Goal: Task Accomplishment & Management: Use online tool/utility

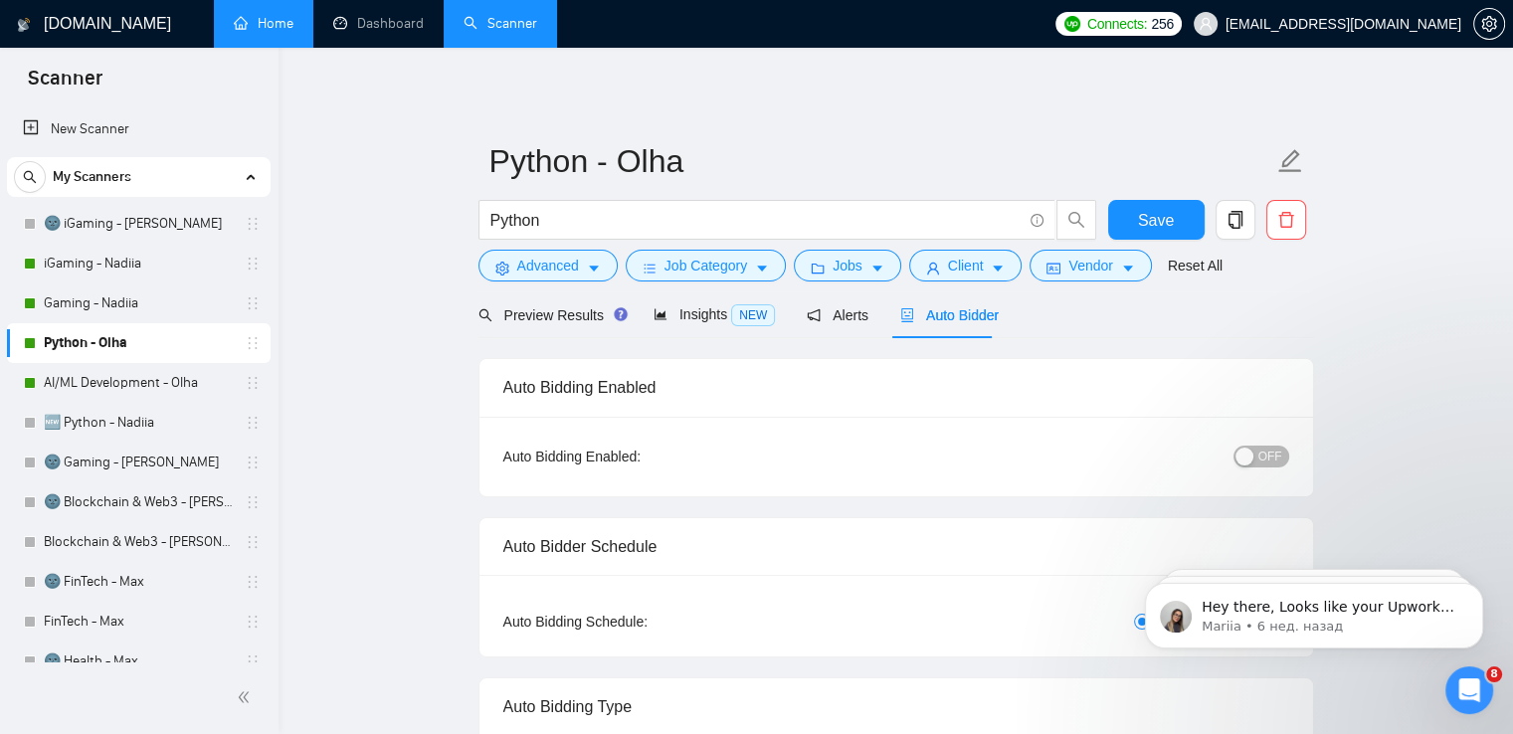
click at [279, 32] on link "Home" at bounding box center [264, 23] width 60 height 17
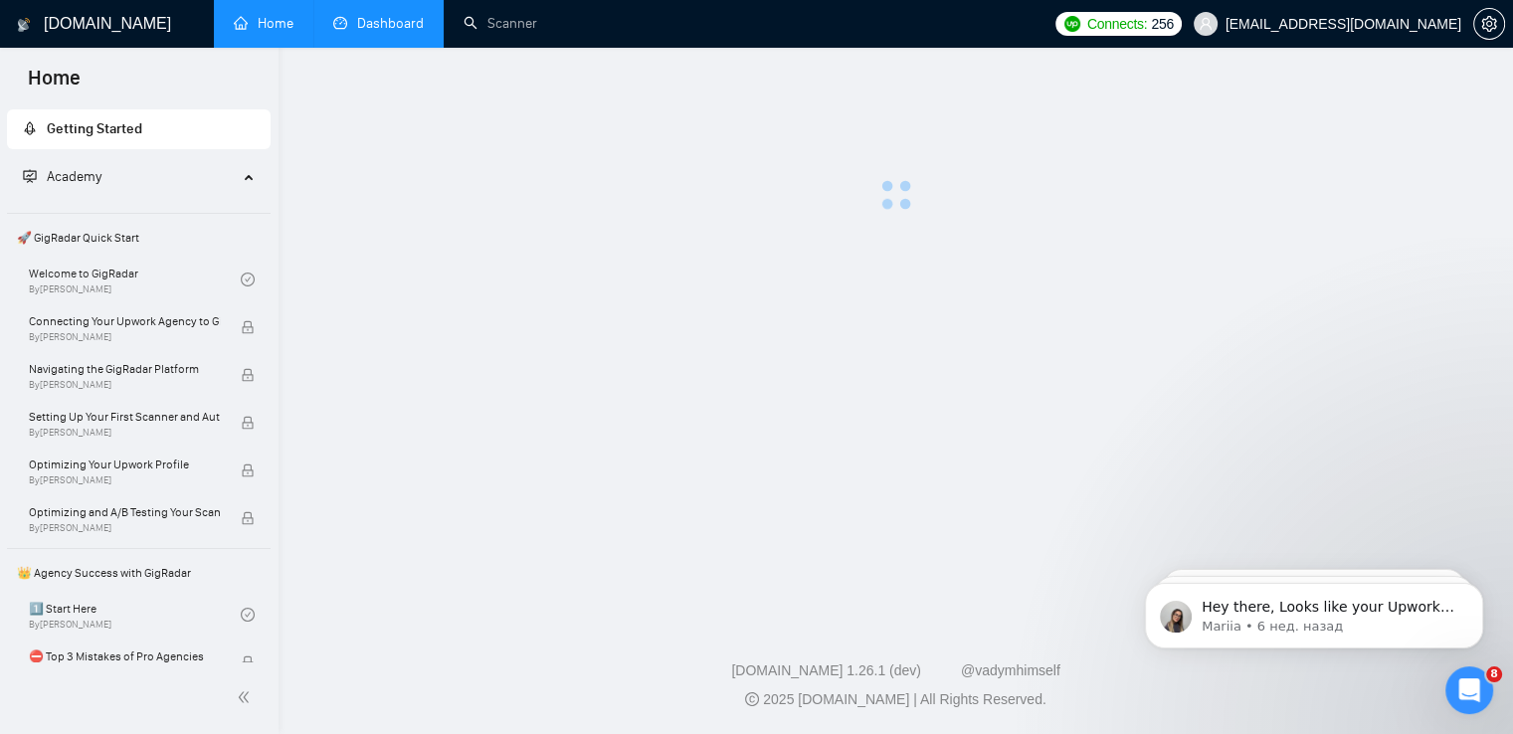
click at [386, 32] on link "Dashboard" at bounding box center [378, 23] width 91 height 17
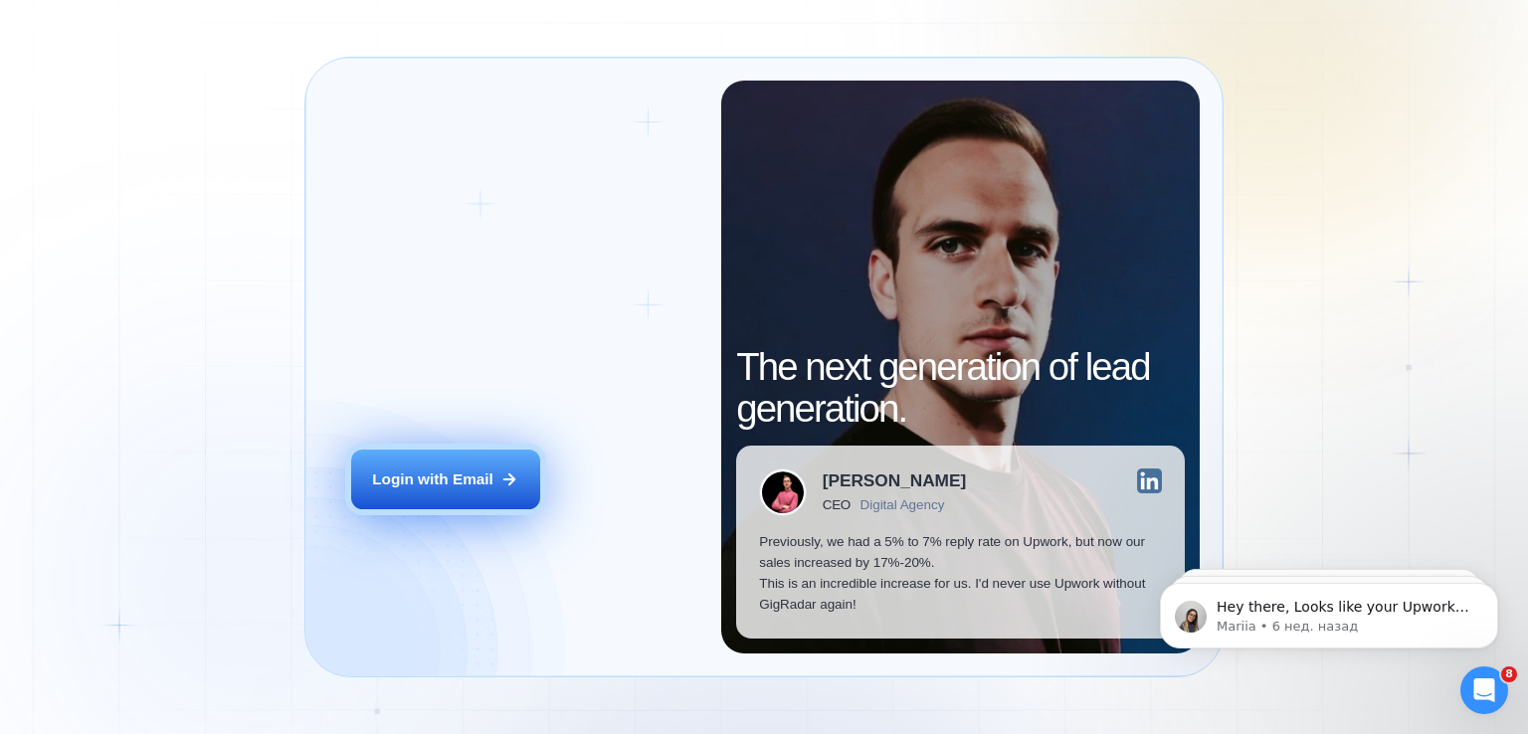
click at [462, 477] on div "Login with Email" at bounding box center [432, 479] width 121 height 21
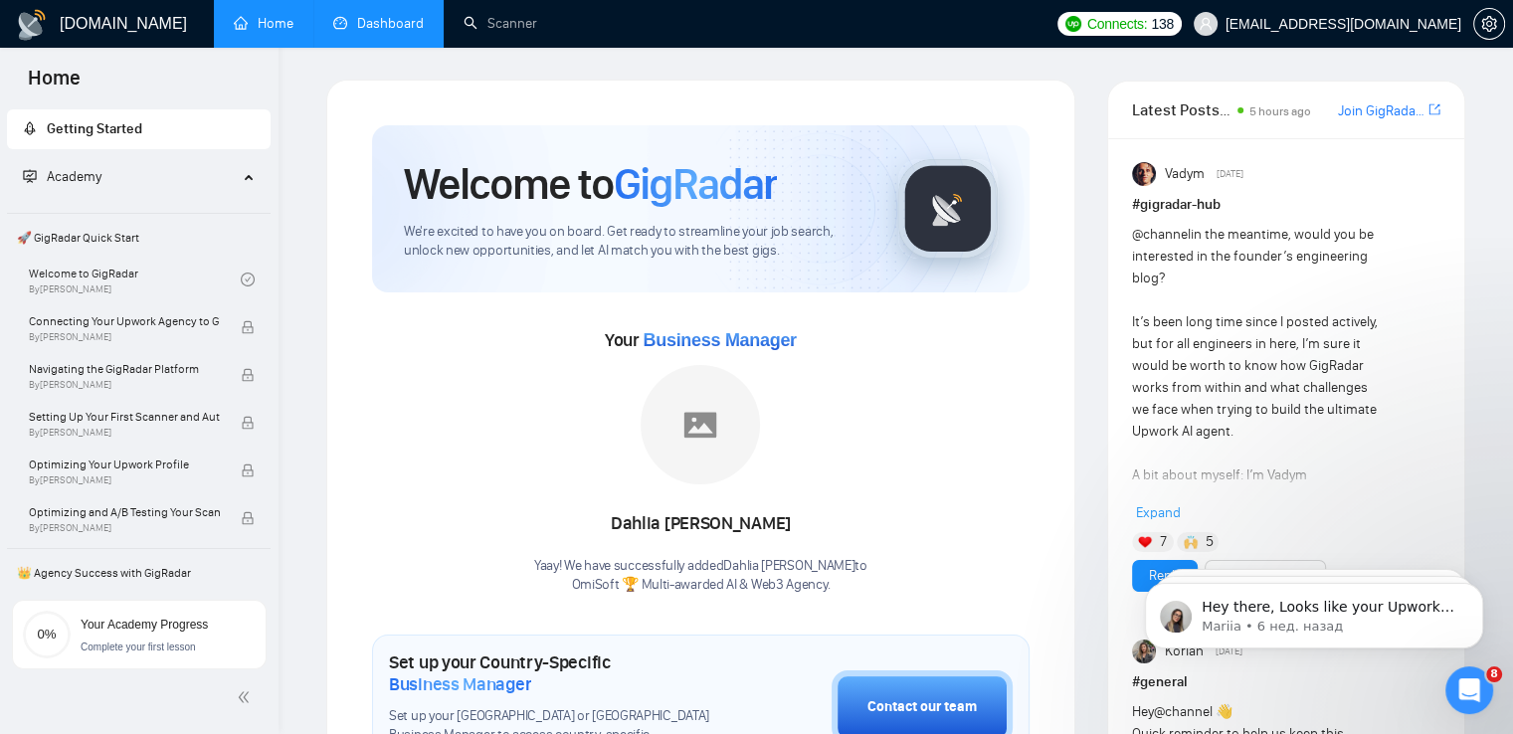
click at [395, 30] on link "Dashboard" at bounding box center [378, 23] width 91 height 17
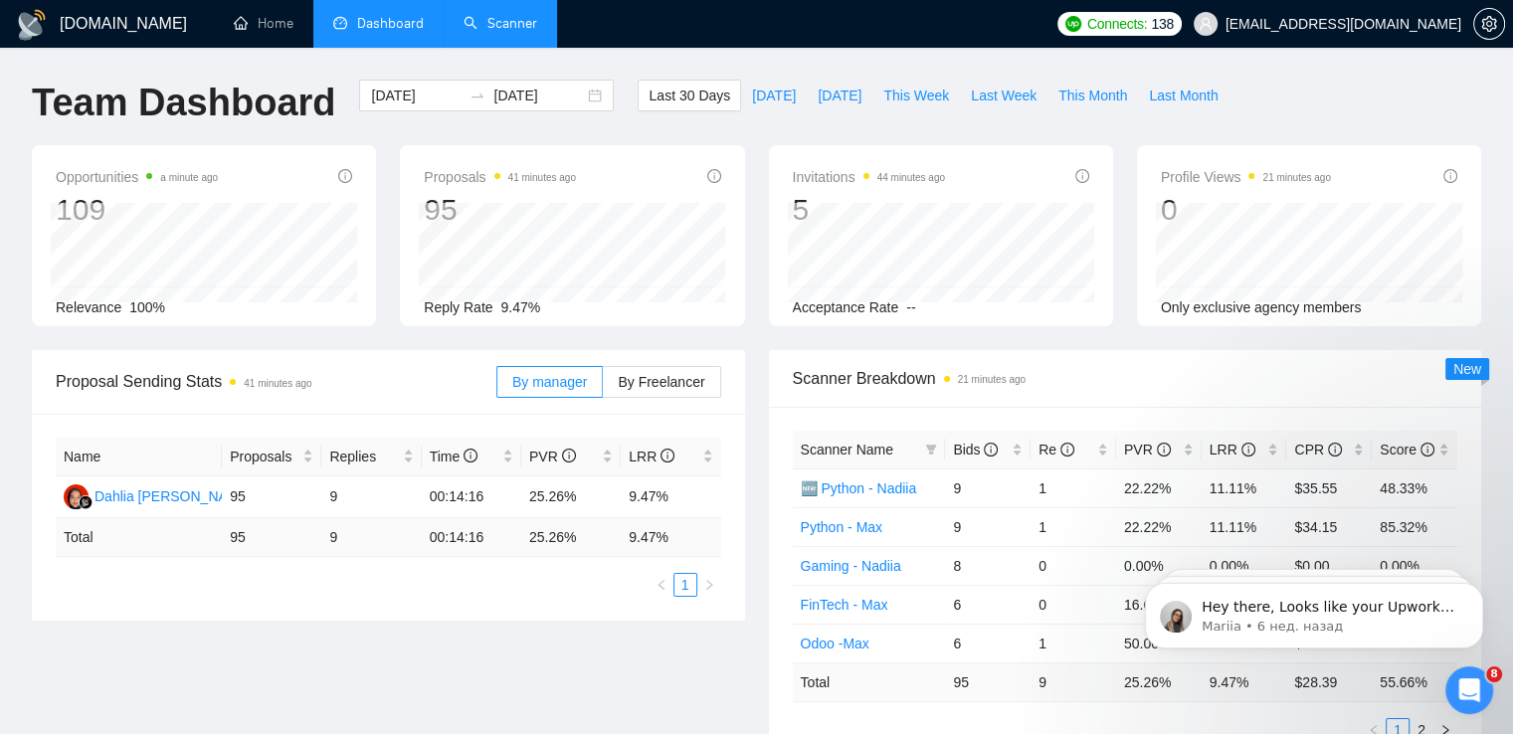
click at [466, 21] on link "Scanner" at bounding box center [501, 23] width 74 height 17
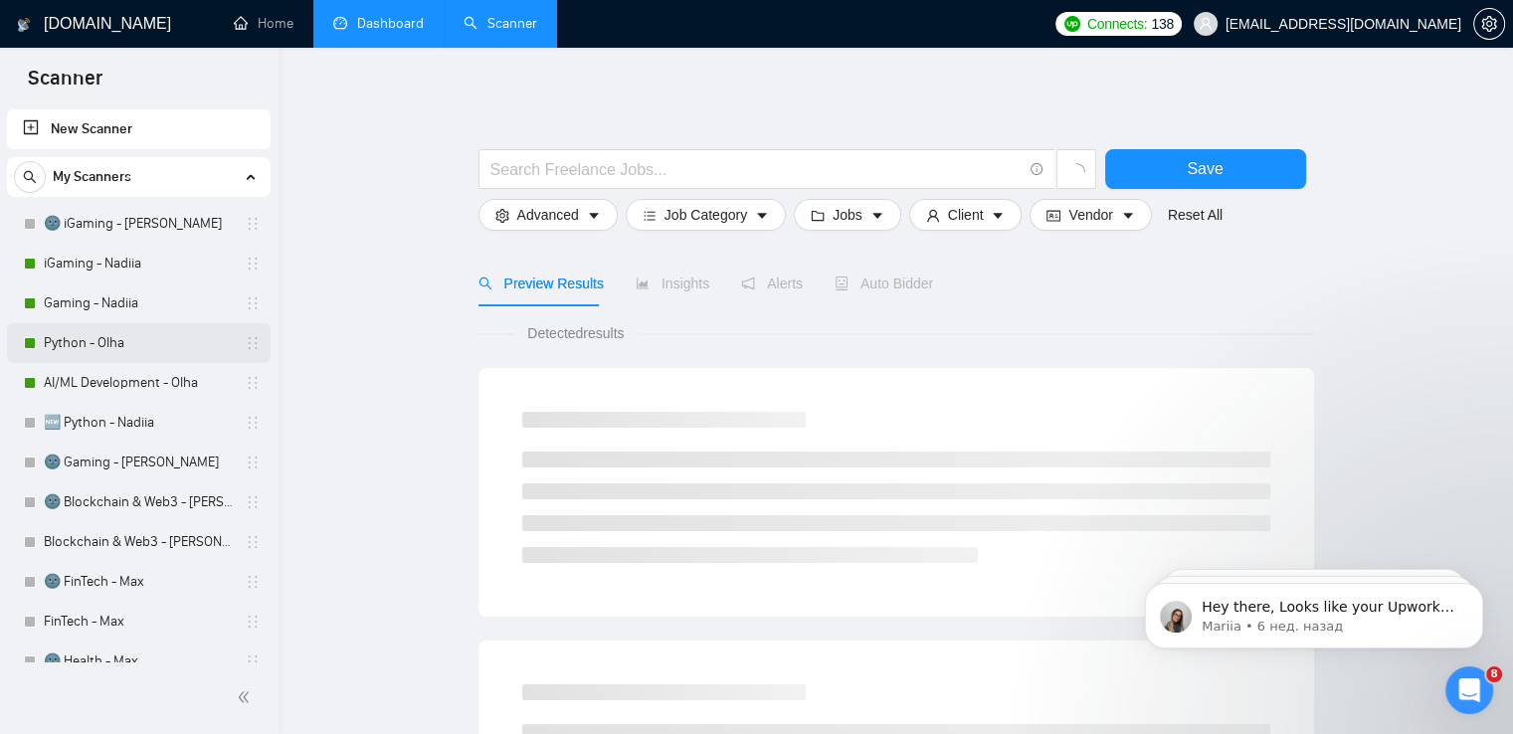
click at [158, 337] on link "Python - Olha" at bounding box center [138, 343] width 189 height 40
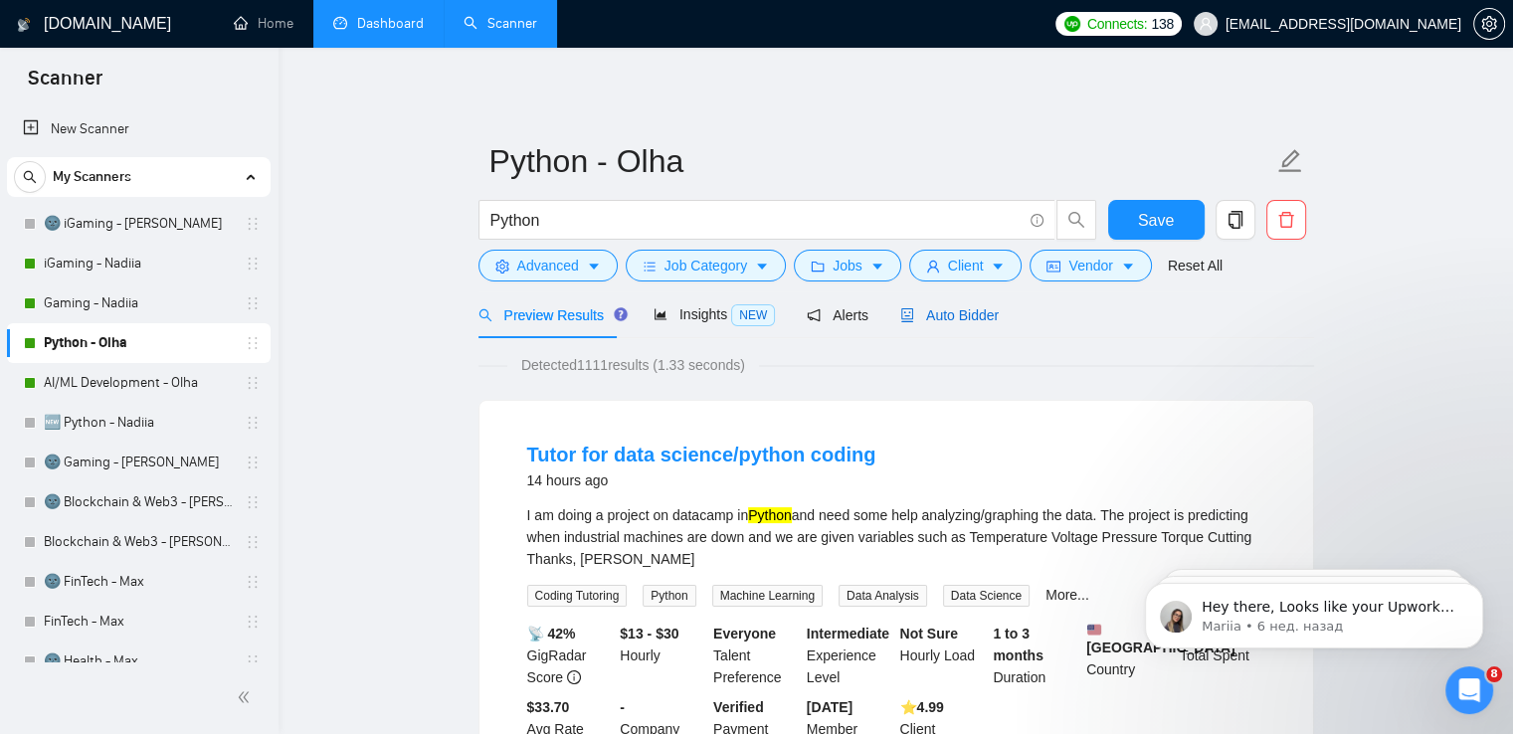
click at [939, 310] on span "Auto Bidder" at bounding box center [949, 315] width 98 height 16
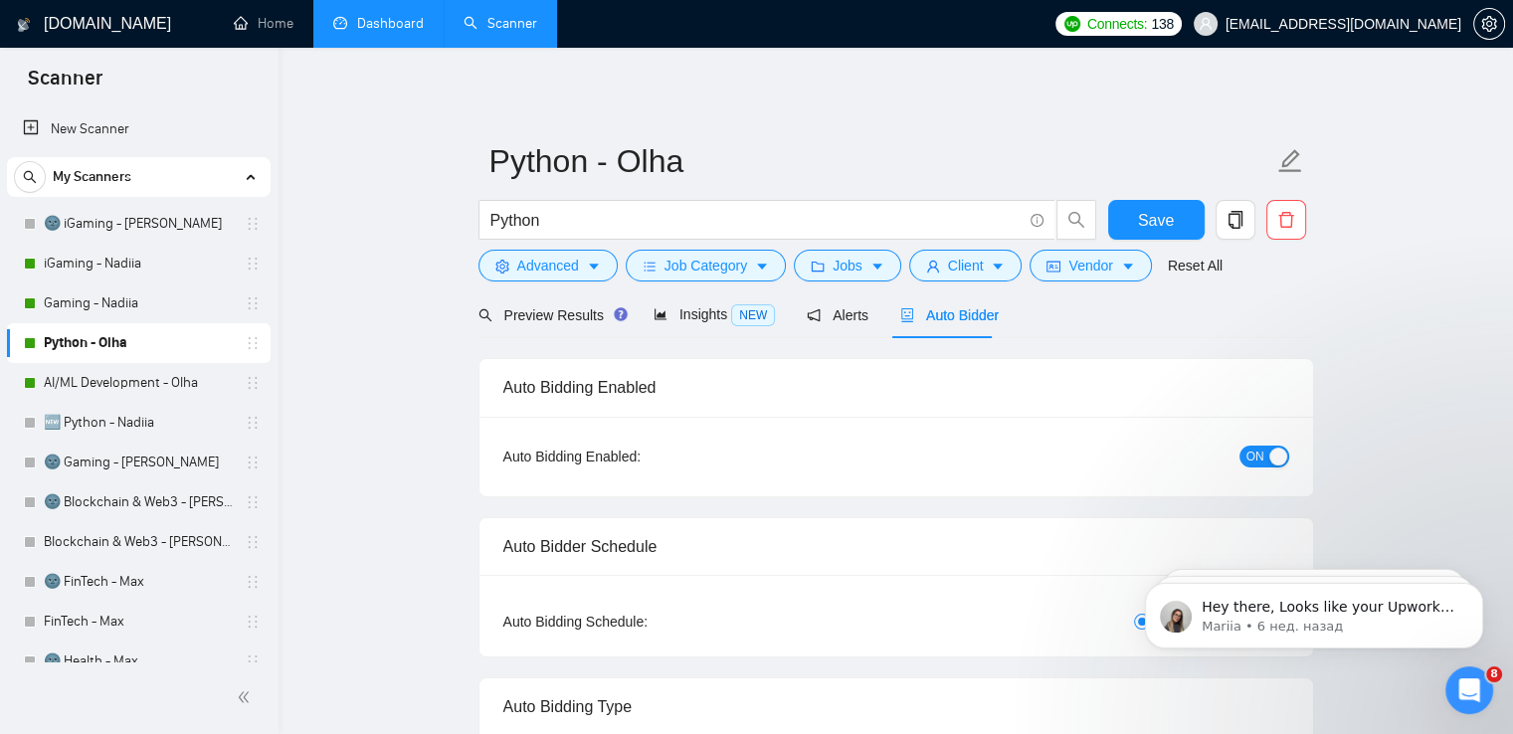
checkbox input "true"
click at [1261, 456] on span "ON" at bounding box center [1255, 457] width 18 height 22
click at [1146, 223] on span "Save" at bounding box center [1156, 220] width 36 height 25
checkbox input "true"
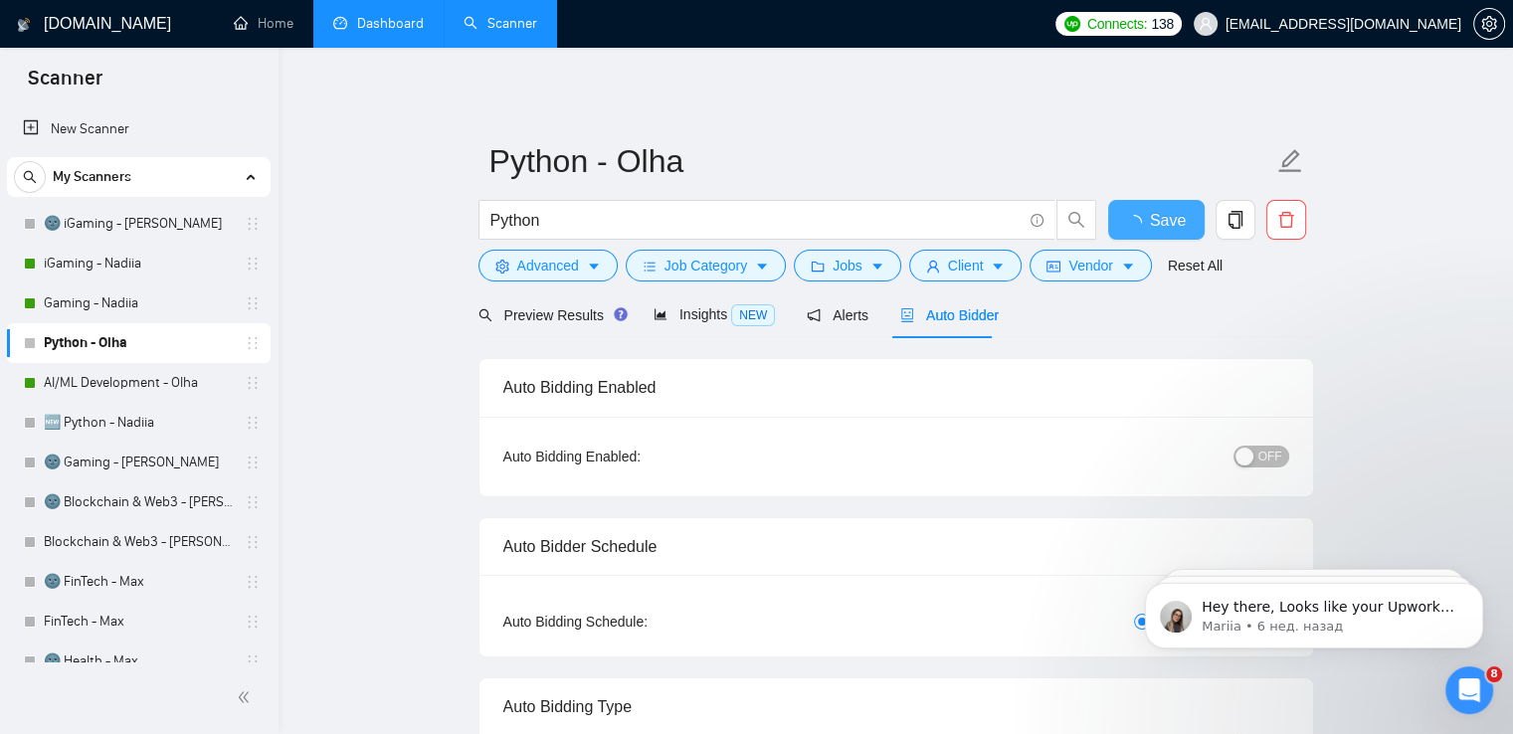
checkbox input "true"
click at [129, 421] on link "🆕 Python - Nadiia" at bounding box center [138, 423] width 189 height 40
